Goal: Task Accomplishment & Management: Use online tool/utility

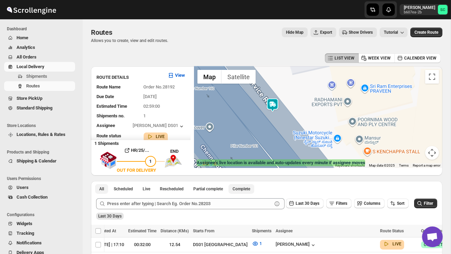
click at [248, 190] on span "Complete" at bounding box center [241, 189] width 18 height 6
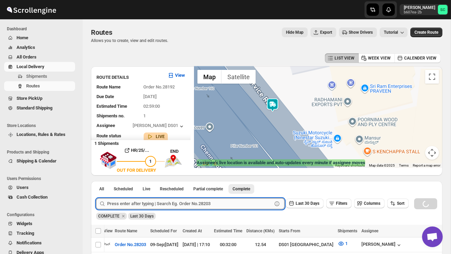
click at [185, 202] on input "text" at bounding box center [189, 203] width 165 height 11
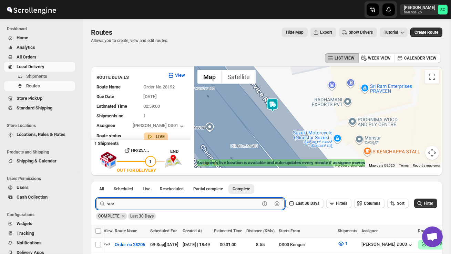
type input "vee"
click at [96, 181] on button "Submit" at bounding box center [106, 184] width 20 height 7
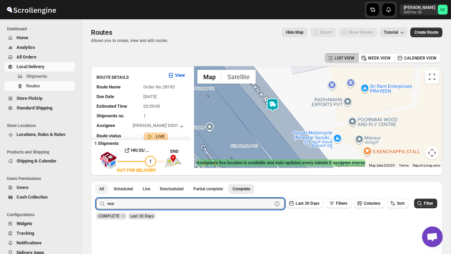
click at [104, 187] on span "All" at bounding box center [101, 189] width 5 height 6
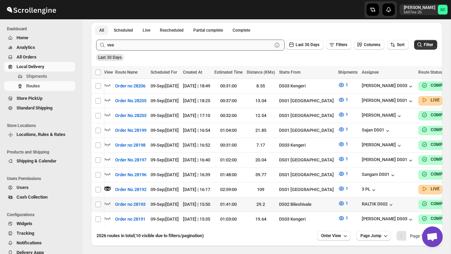
scroll to position [162, 0]
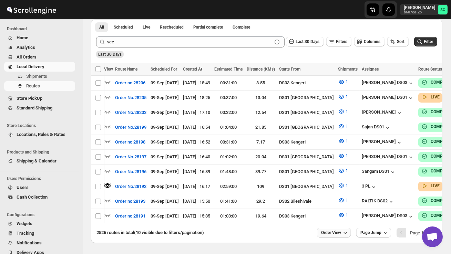
click at [335, 230] on span "Order View" at bounding box center [331, 233] width 20 height 6
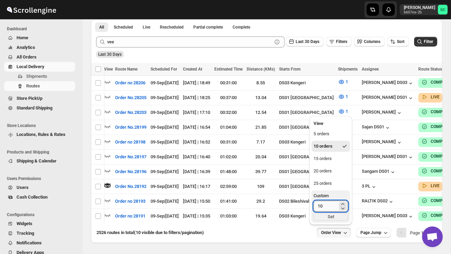
click at [328, 204] on input "10" at bounding box center [325, 206] width 24 height 11
type input "1"
type input "40"
click at [337, 218] on div "Set" at bounding box center [330, 217] width 34 height 8
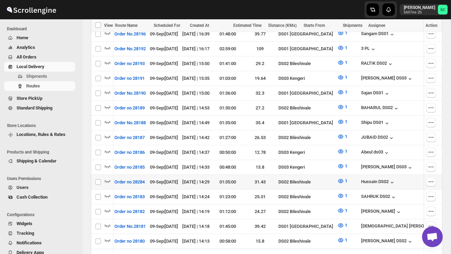
scroll to position [300, 0]
